Goal: Task Accomplishment & Management: Complete application form

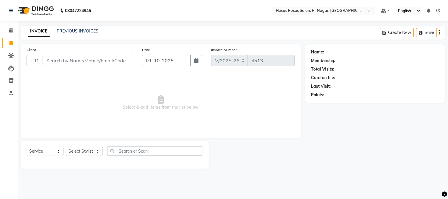
select select "5019"
select select "service"
drag, startPoint x: 74, startPoint y: 24, endPoint x: 72, endPoint y: 30, distance: 6.4
click at [74, 25] on div "08047224946 Select Location × Hocus Pocus Salon, [GEOGRAPHIC_DATA], Rr Nagar De…" at bounding box center [224, 99] width 448 height 199
click at [72, 30] on link "PREVIOUS INVOICES" at bounding box center [78, 30] width 42 height 5
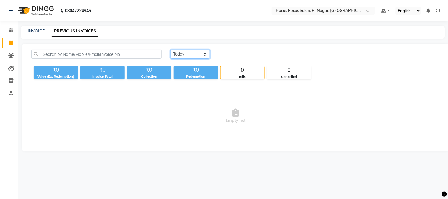
click at [181, 55] on select "[DATE] [DATE] Custom Range" at bounding box center [191, 54] width 40 height 9
select select "[DATE]"
click at [171, 50] on select "[DATE] [DATE] Custom Range" at bounding box center [191, 54] width 40 height 9
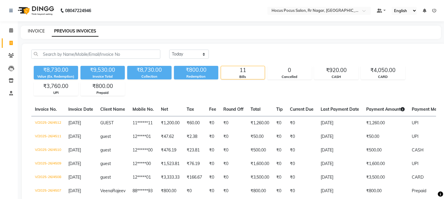
click at [38, 31] on link "INVOICE" at bounding box center [36, 30] width 17 height 5
select select "5019"
select select "service"
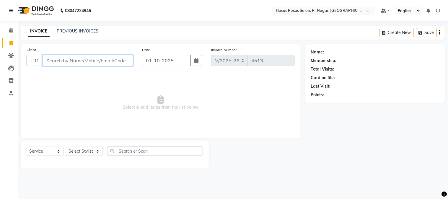
click at [92, 61] on input "Client" at bounding box center [88, 60] width 91 height 11
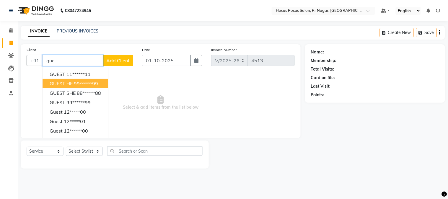
click at [85, 84] on ngb-highlight "99******99" at bounding box center [86, 84] width 24 height 6
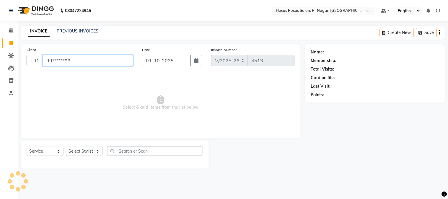
type input "99******99"
click at [76, 150] on select "Select Stylist [PERSON_NAME] hocus pocus Maya Neha [PERSON_NAME] [PERSON_NAME]" at bounding box center [84, 151] width 37 height 9
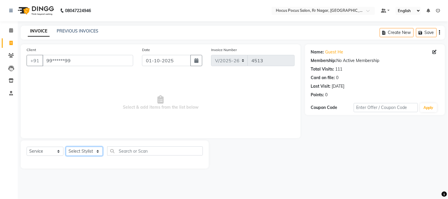
select select "74946"
click at [66, 147] on select "Select Stylist [PERSON_NAME] hocus pocus Maya Neha [PERSON_NAME] [PERSON_NAME]" at bounding box center [84, 151] width 37 height 9
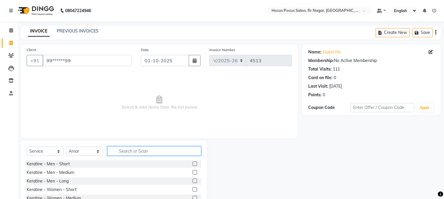
click at [124, 150] on input "text" at bounding box center [154, 151] width 94 height 9
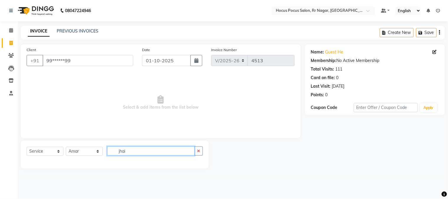
click at [144, 153] on input "jhai" at bounding box center [150, 151] width 87 height 9
type input "j"
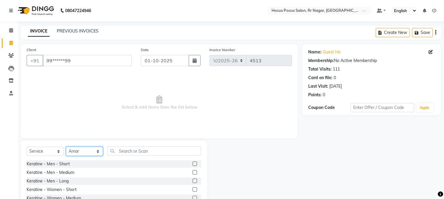
click at [82, 154] on select "Select Stylist [PERSON_NAME] hocus pocus Maya Neha [PERSON_NAME] [PERSON_NAME]" at bounding box center [84, 151] width 37 height 9
select select "92671"
click at [66, 147] on select "Select Stylist [PERSON_NAME] hocus pocus Maya Neha [PERSON_NAME] [PERSON_NAME]" at bounding box center [84, 151] width 37 height 9
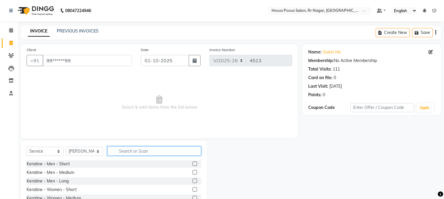
click at [137, 153] on input "text" at bounding box center [154, 151] width 94 height 9
type input "hai"
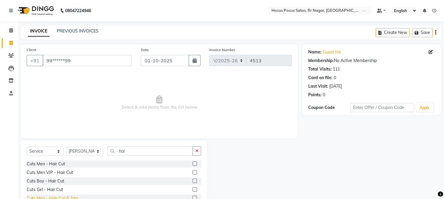
click at [55, 196] on div "Cuts Men - Hair Cut & Trim" at bounding box center [52, 198] width 51 height 6
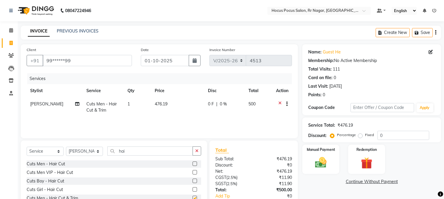
checkbox input "false"
click at [137, 153] on input "hai" at bounding box center [149, 151] width 85 height 9
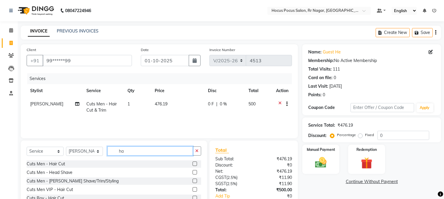
type input "h"
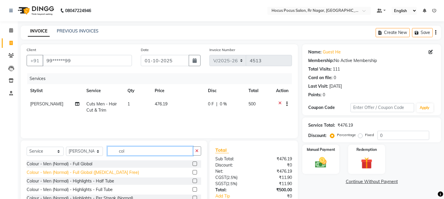
type input "col"
click at [76, 172] on div "Colour - Men (Normal) - Full Global ([MEDICAL_DATA] Free)" at bounding box center [83, 173] width 112 height 6
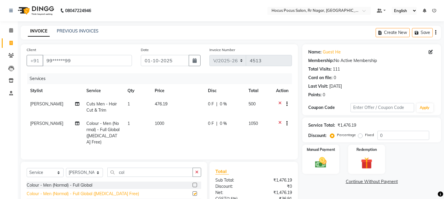
checkbox input "false"
click at [163, 122] on span "1000" at bounding box center [159, 123] width 9 height 5
select select "92671"
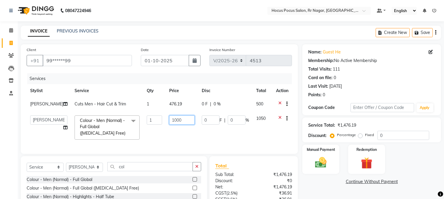
click at [182, 119] on input "1000" at bounding box center [181, 120] width 25 height 9
type input "1100"
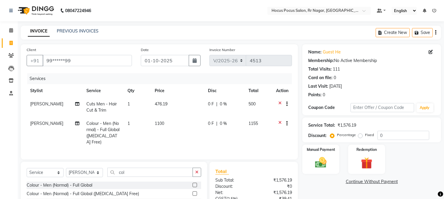
click at [179, 134] on td "1100" at bounding box center [177, 133] width 53 height 32
select select "92671"
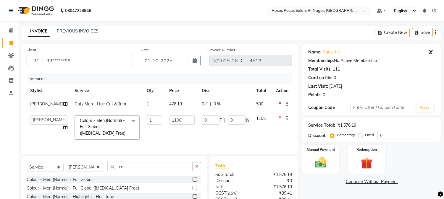
scroll to position [58, 0]
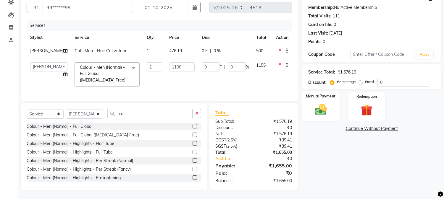
click at [318, 113] on div "Manual Payment" at bounding box center [320, 106] width 38 height 30
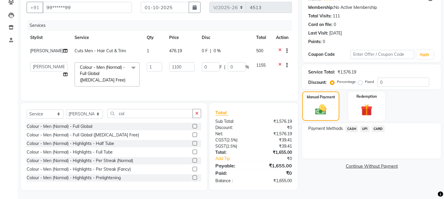
click at [375, 126] on span "CARD" at bounding box center [378, 129] width 13 height 7
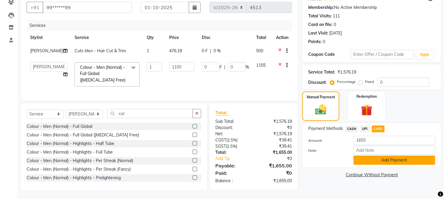
click at [378, 158] on button "Add Payment" at bounding box center [394, 160] width 82 height 9
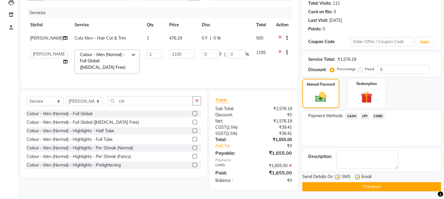
scroll to position [70, 0]
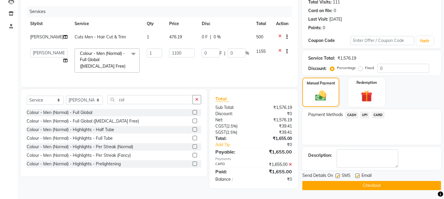
click at [338, 174] on label at bounding box center [337, 176] width 4 height 4
click at [338, 174] on input "checkbox" at bounding box center [337, 176] width 4 height 4
checkbox input "false"
click at [342, 182] on button "Checkout" at bounding box center [371, 185] width 139 height 9
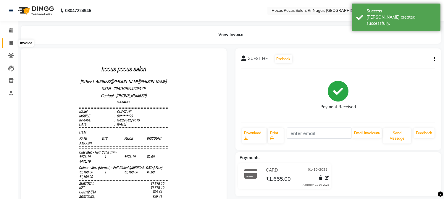
click at [8, 44] on span at bounding box center [11, 43] width 10 height 7
select select "5019"
select select "service"
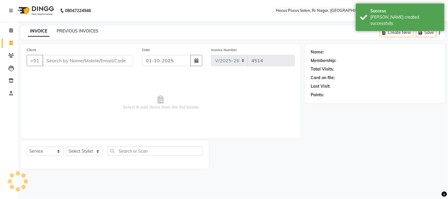
click at [73, 31] on link "PREVIOUS INVOICES" at bounding box center [78, 30] width 42 height 5
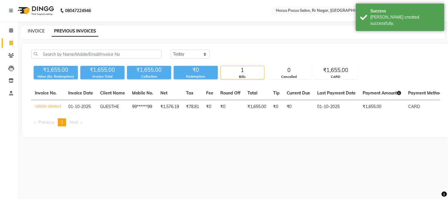
click at [40, 32] on link "INVOICE" at bounding box center [36, 30] width 17 height 5
select select "5019"
select select "service"
